Goal: Book appointment/travel/reservation

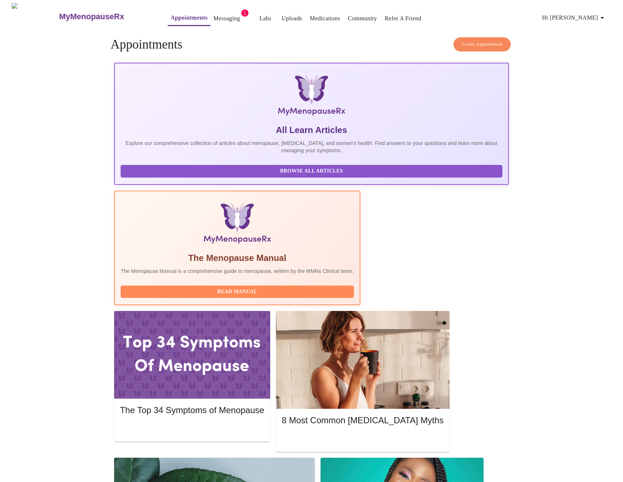
click at [465, 41] on span "Create Appointment" at bounding box center [482, 44] width 41 height 8
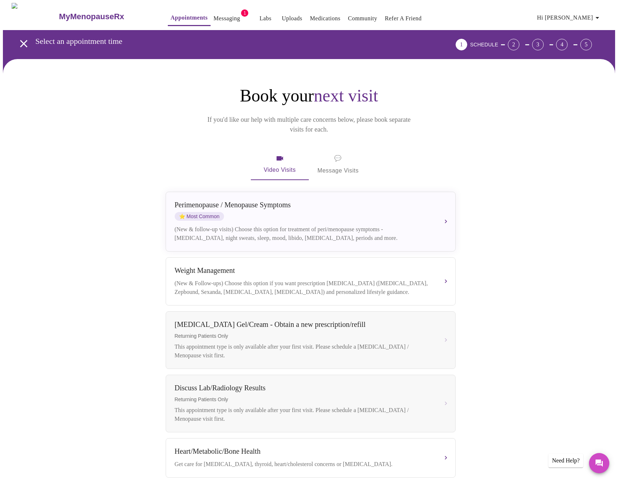
click at [348, 153] on span "💬 Message Visits" at bounding box center [337, 164] width 41 height 22
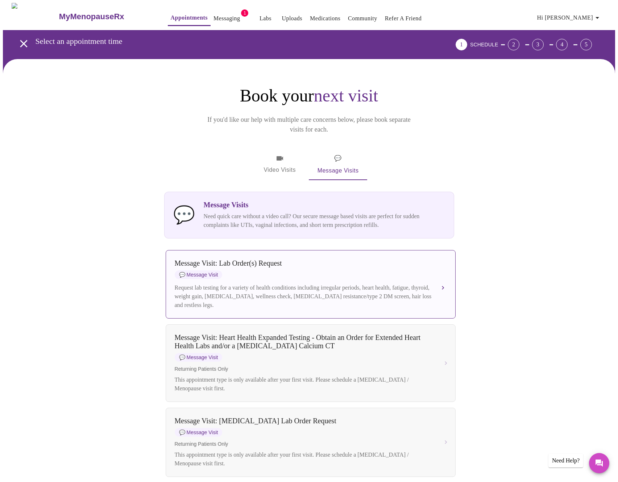
click at [292, 270] on div "Message Visit: Lab Order(s) Request 💬 Message Visit Request lab testing for a v…" at bounding box center [311, 284] width 272 height 50
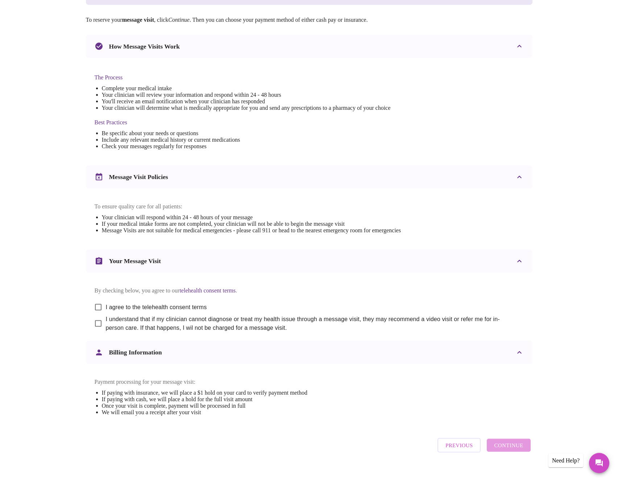
scroll to position [136, 0]
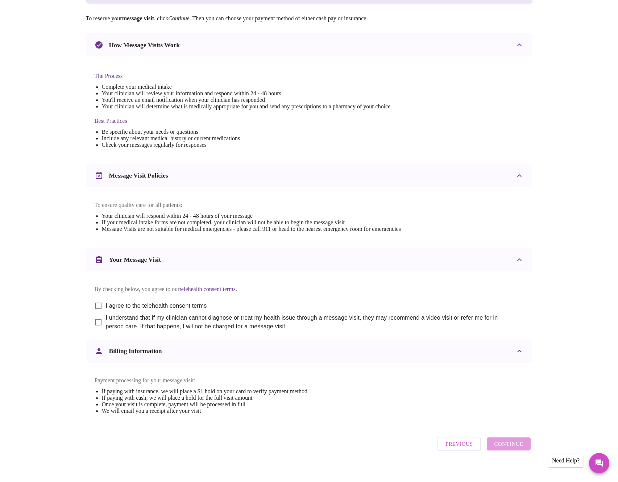
click at [445, 451] on button "Previous" at bounding box center [458, 444] width 43 height 14
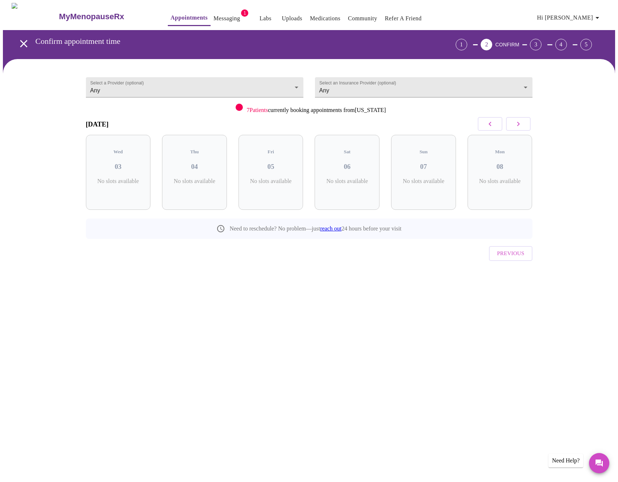
scroll to position [0, 0]
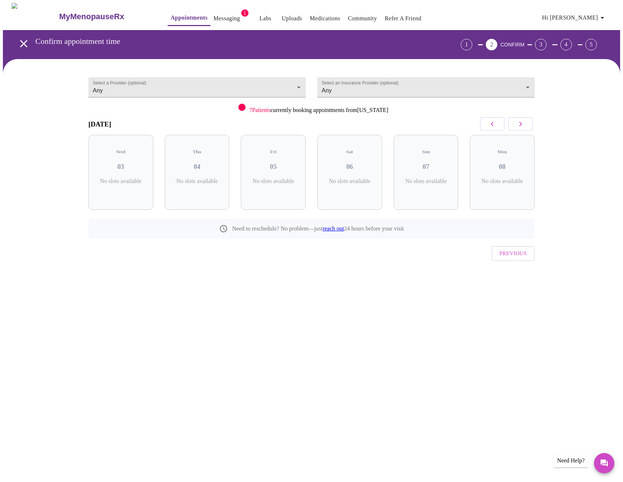
click at [18, 44] on icon "open drawer" at bounding box center [23, 43] width 13 height 13
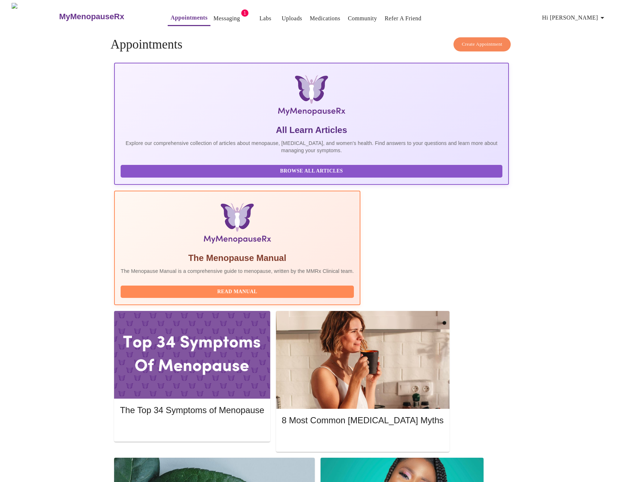
click at [454, 39] on button "Create Appointment" at bounding box center [482, 44] width 57 height 14
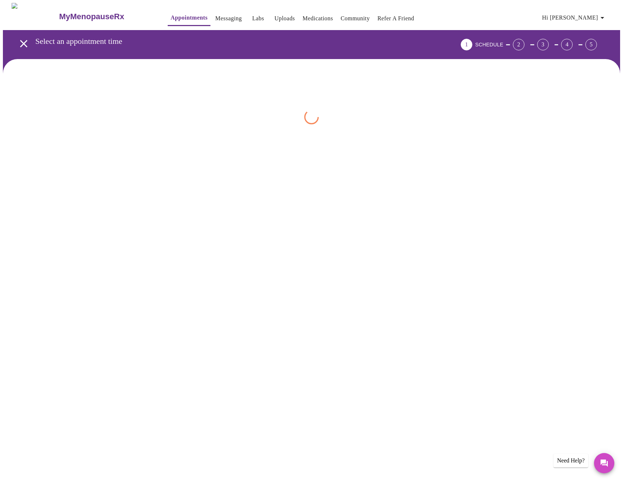
click at [459, 40] on div "Select an appointment time 1 SCHEDULE 2 3 4 5" at bounding box center [315, 44] width 612 height 29
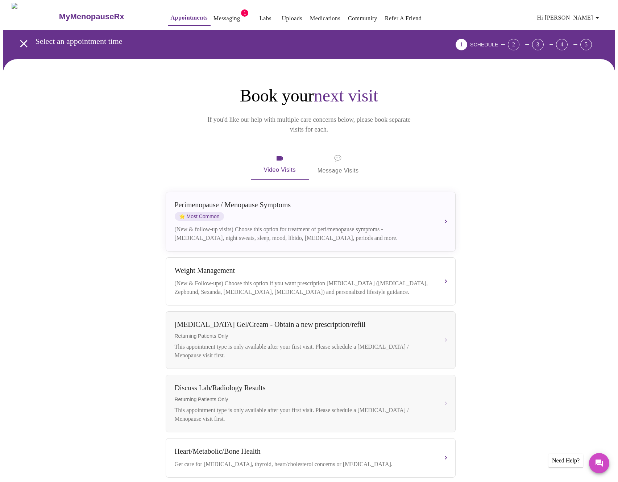
click at [345, 153] on span "💬 Message Visits" at bounding box center [337, 164] width 41 height 22
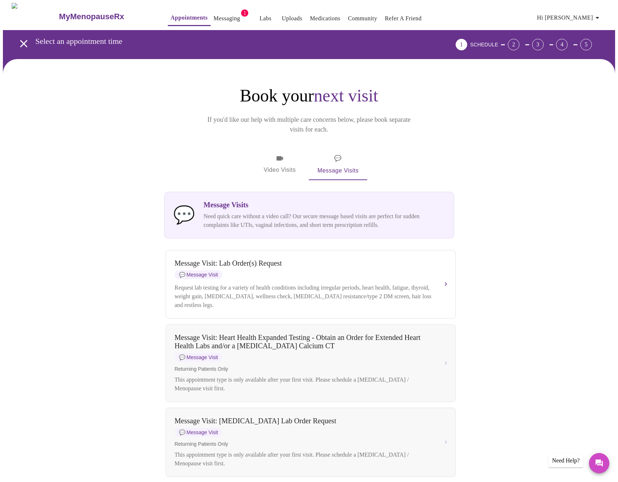
click at [266, 149] on button "Video Visits" at bounding box center [280, 164] width 58 height 31
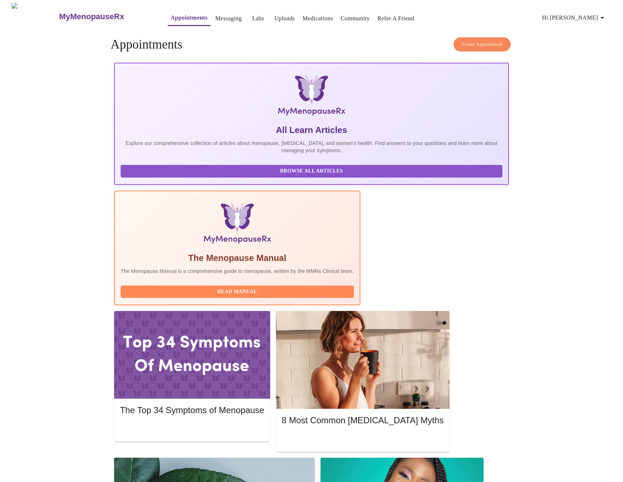
click at [478, 45] on span "Create Appointment" at bounding box center [482, 44] width 41 height 8
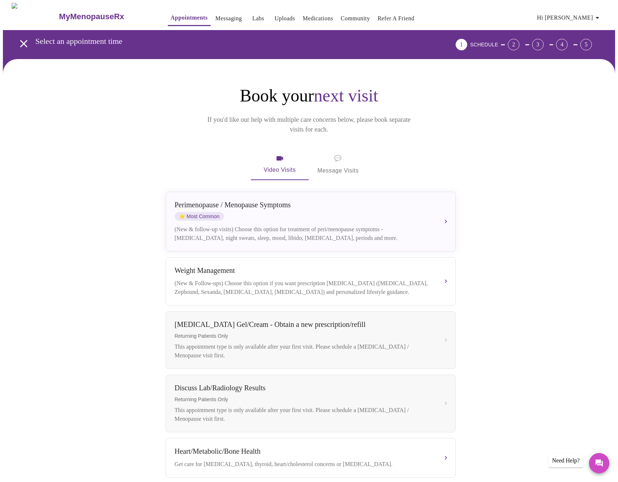
click at [346, 160] on span "💬 Message Visits" at bounding box center [337, 164] width 41 height 22
